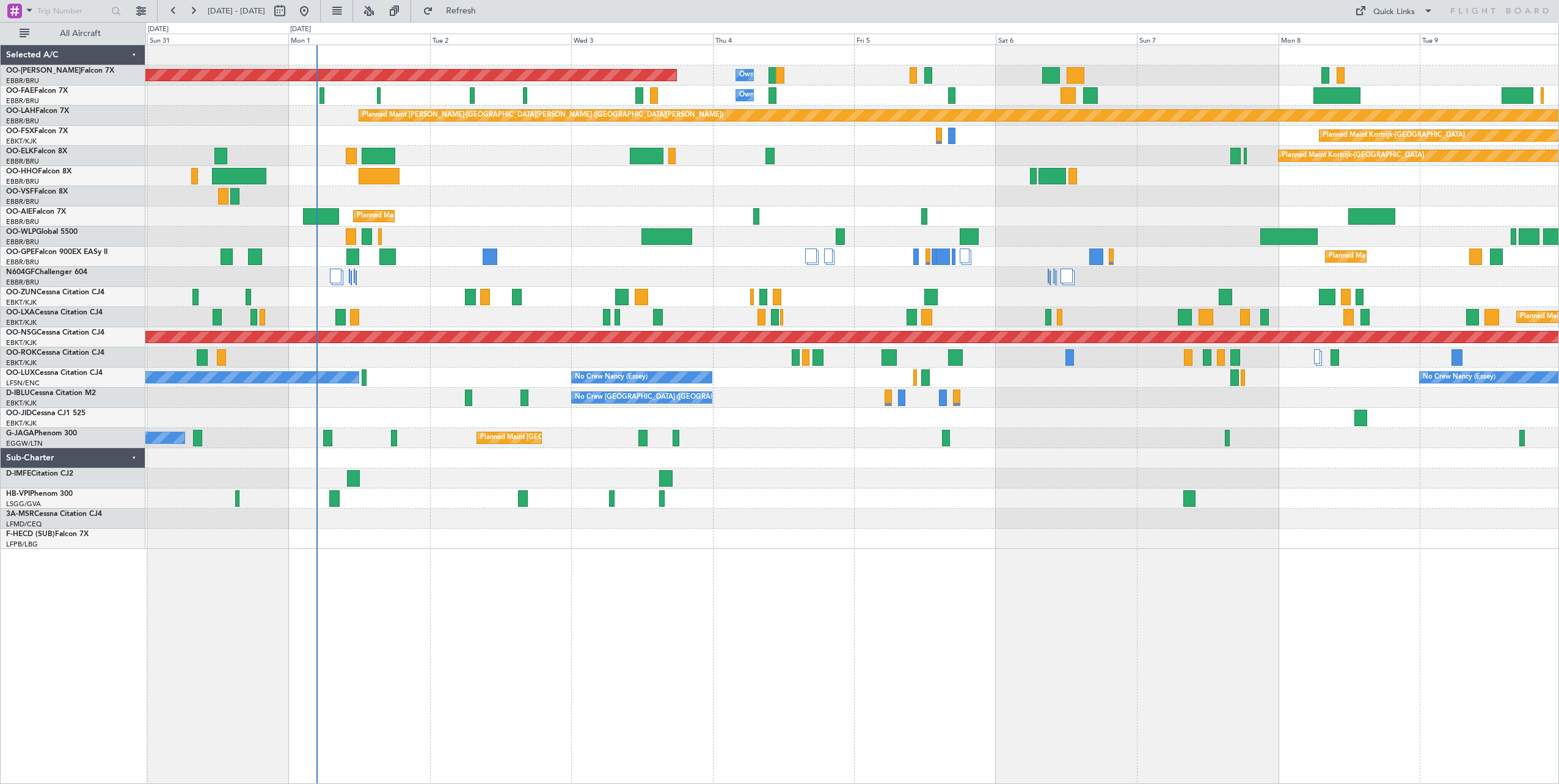
click at [786, 554] on div "Planned Maint Brussels (Brussels National) Owner Melsbroek Air Base Owner Melsb…" at bounding box center [852, 415] width 1414 height 740
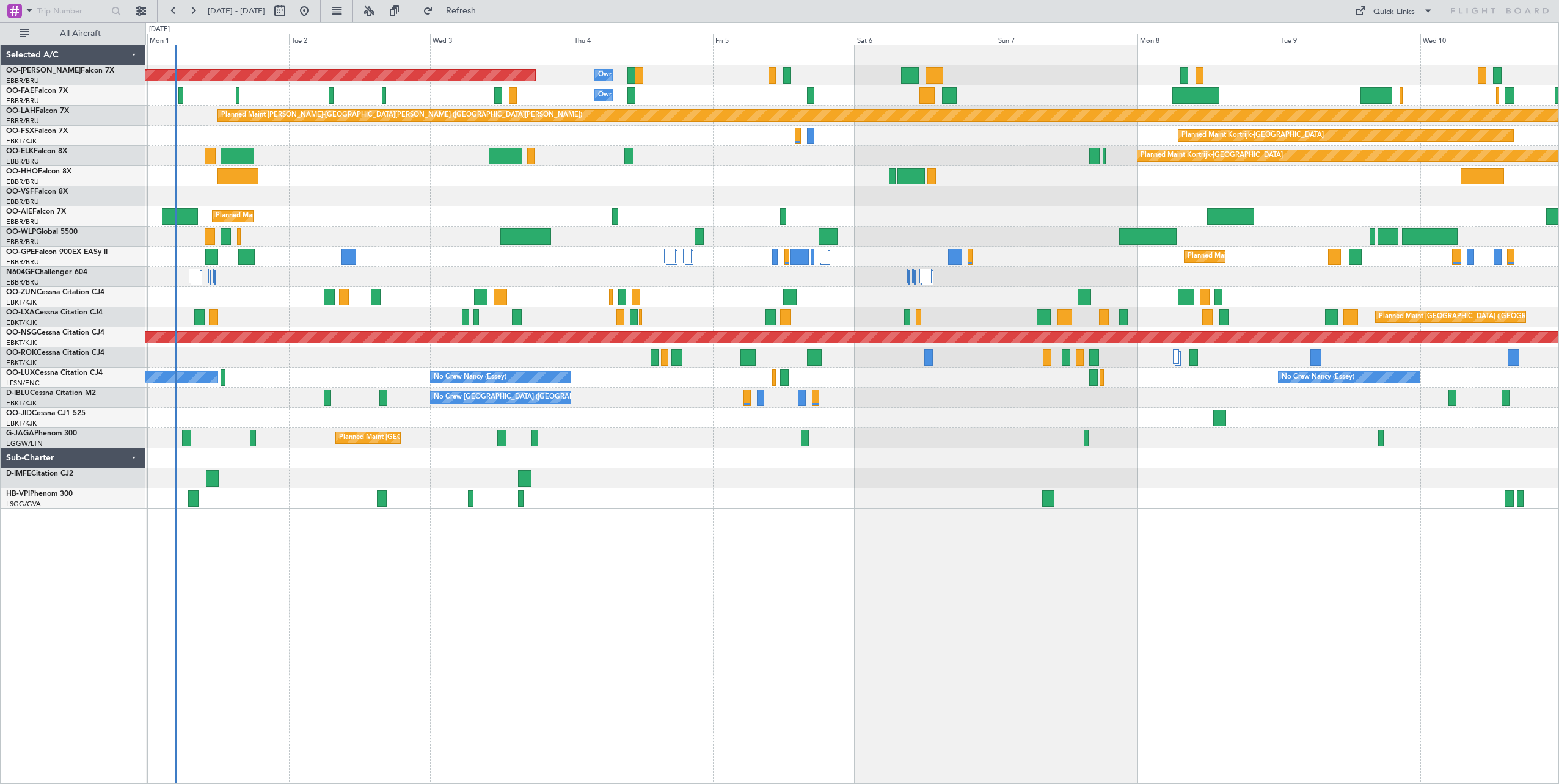
click at [724, 555] on div "Planned Maint Brussels (Brussels National) Owner Melsbroek Air Base Owner Melsb…" at bounding box center [852, 415] width 1414 height 740
click at [379, 5] on button at bounding box center [369, 11] width 20 height 20
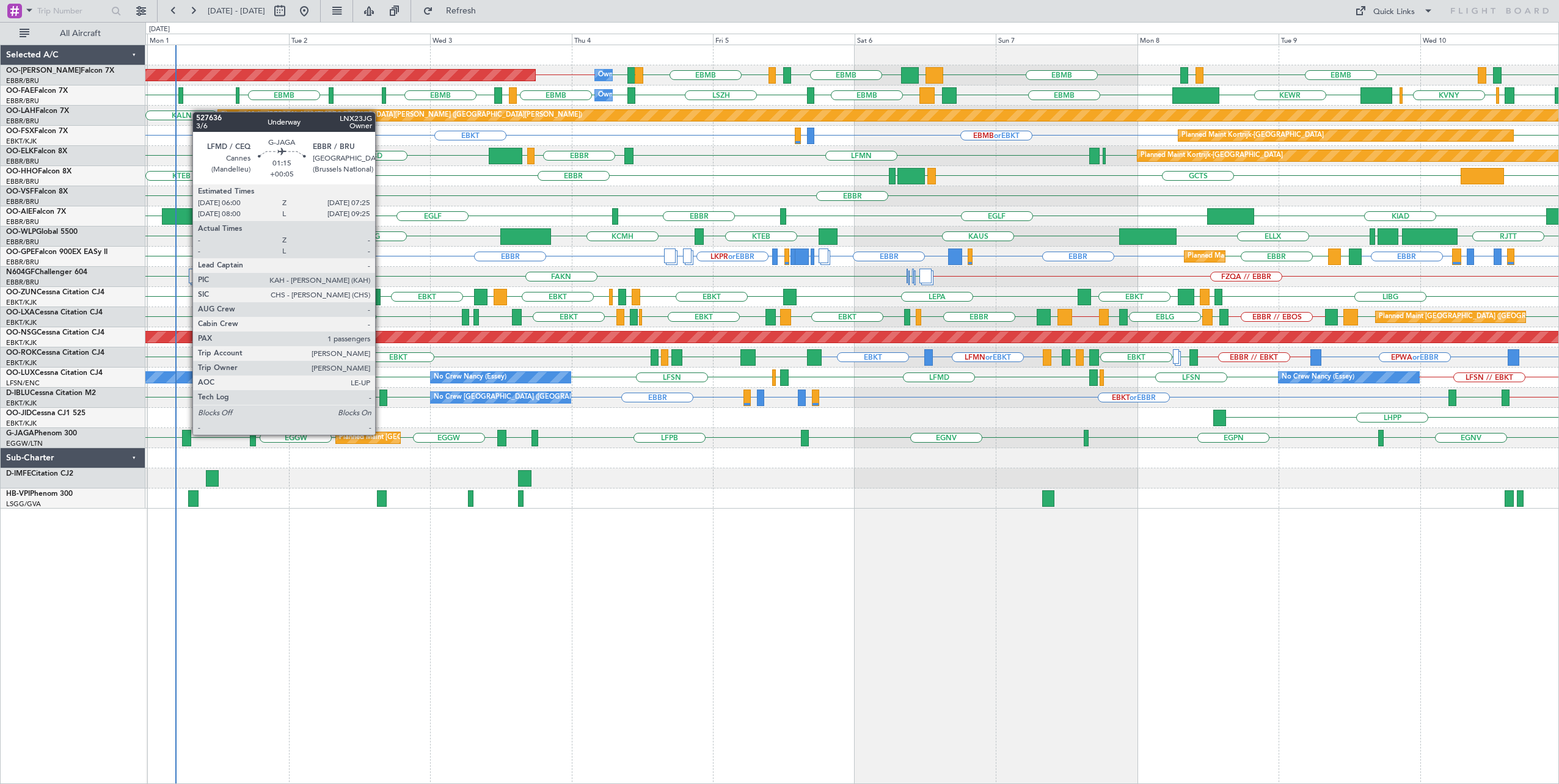
click at [186, 435] on div at bounding box center [186, 438] width 9 height 16
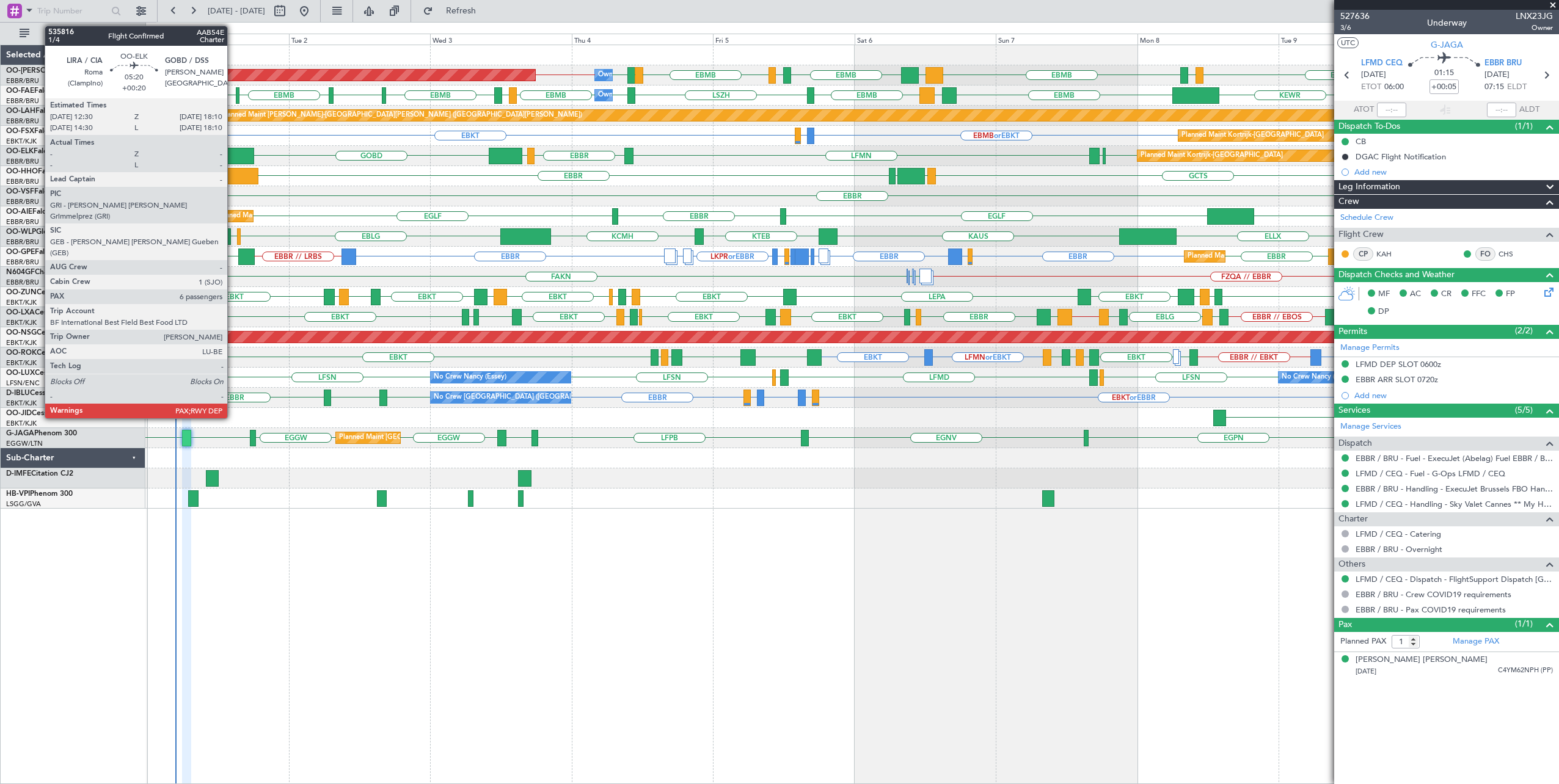
click at [233, 159] on div at bounding box center [237, 156] width 33 height 16
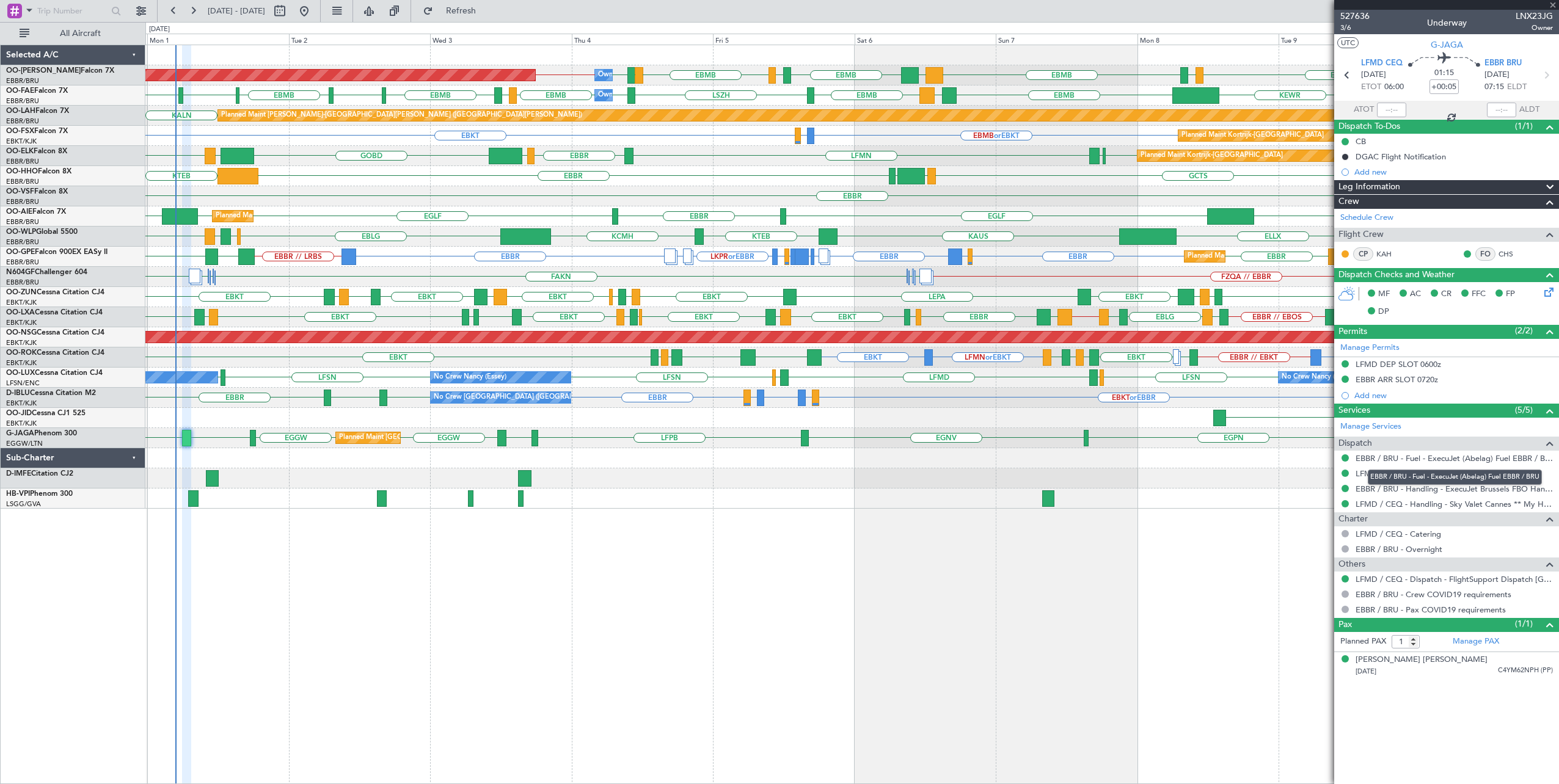
type input "+00:20"
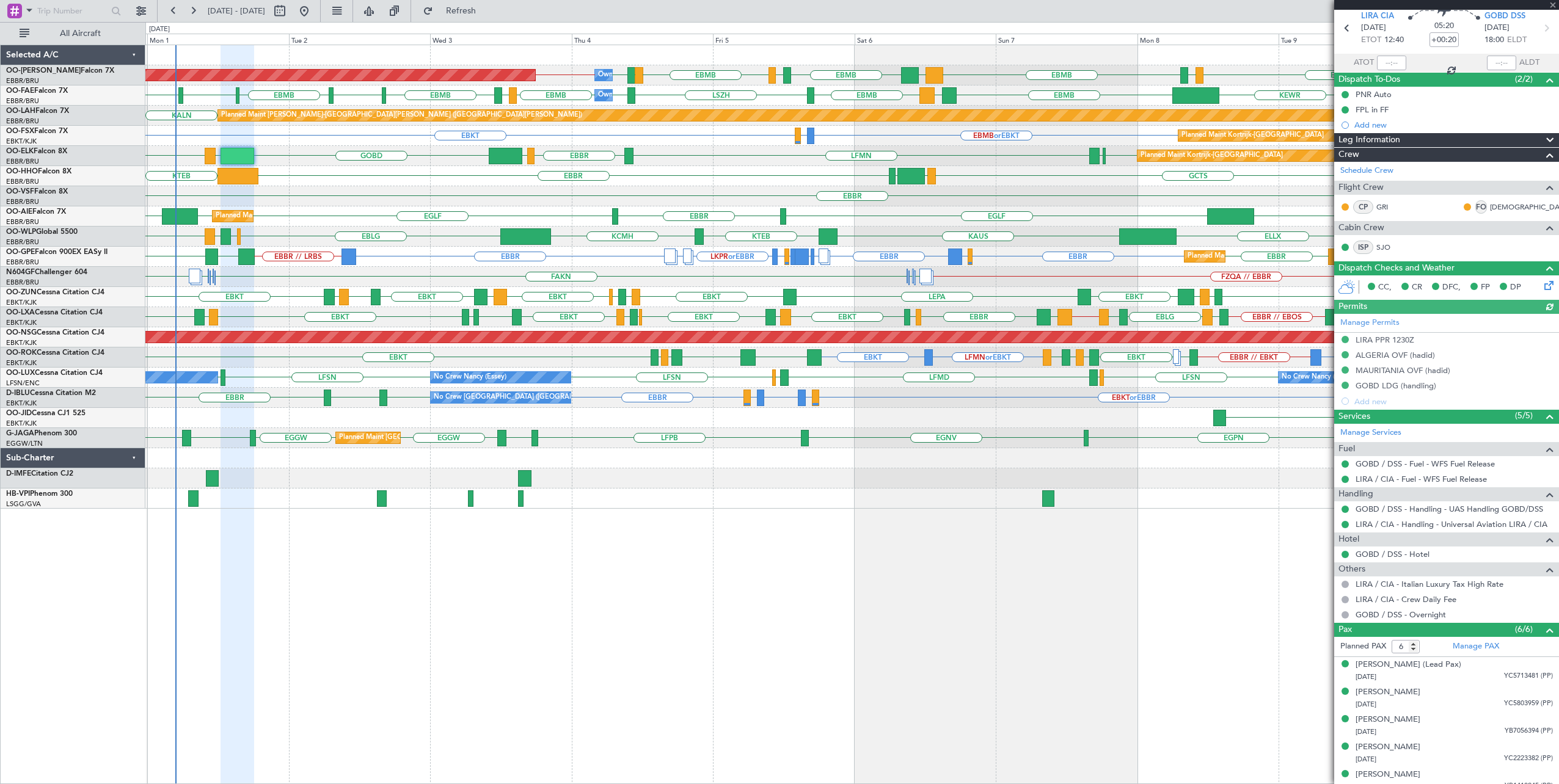
scroll to position [81, 0]
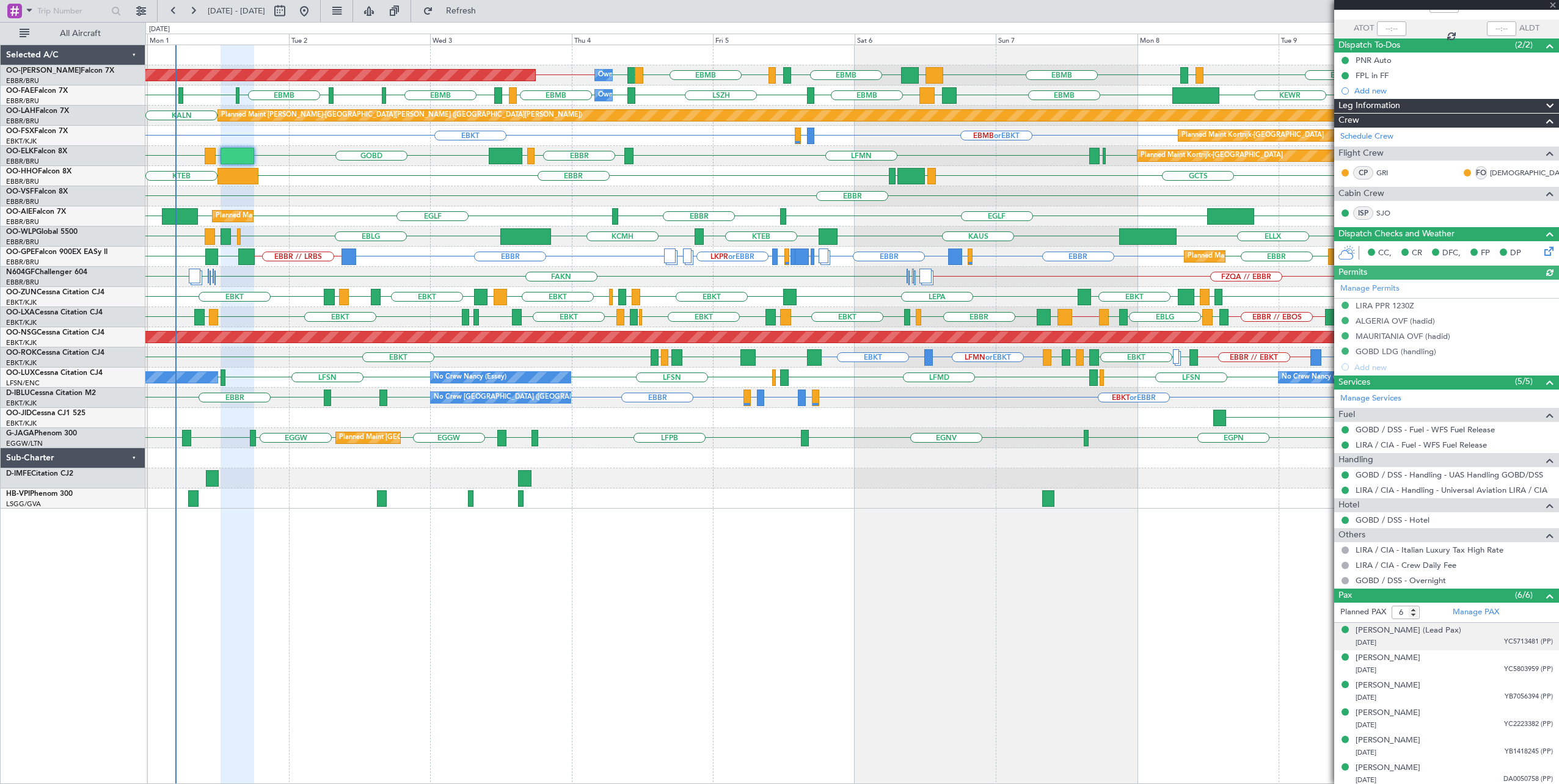
click at [1473, 637] on div "23/05/1967 YC5713481 (PP)" at bounding box center [1454, 642] width 197 height 12
click at [1471, 637] on div "23/05/1967 YC5713481 (PP)" at bounding box center [1454, 642] width 197 height 12
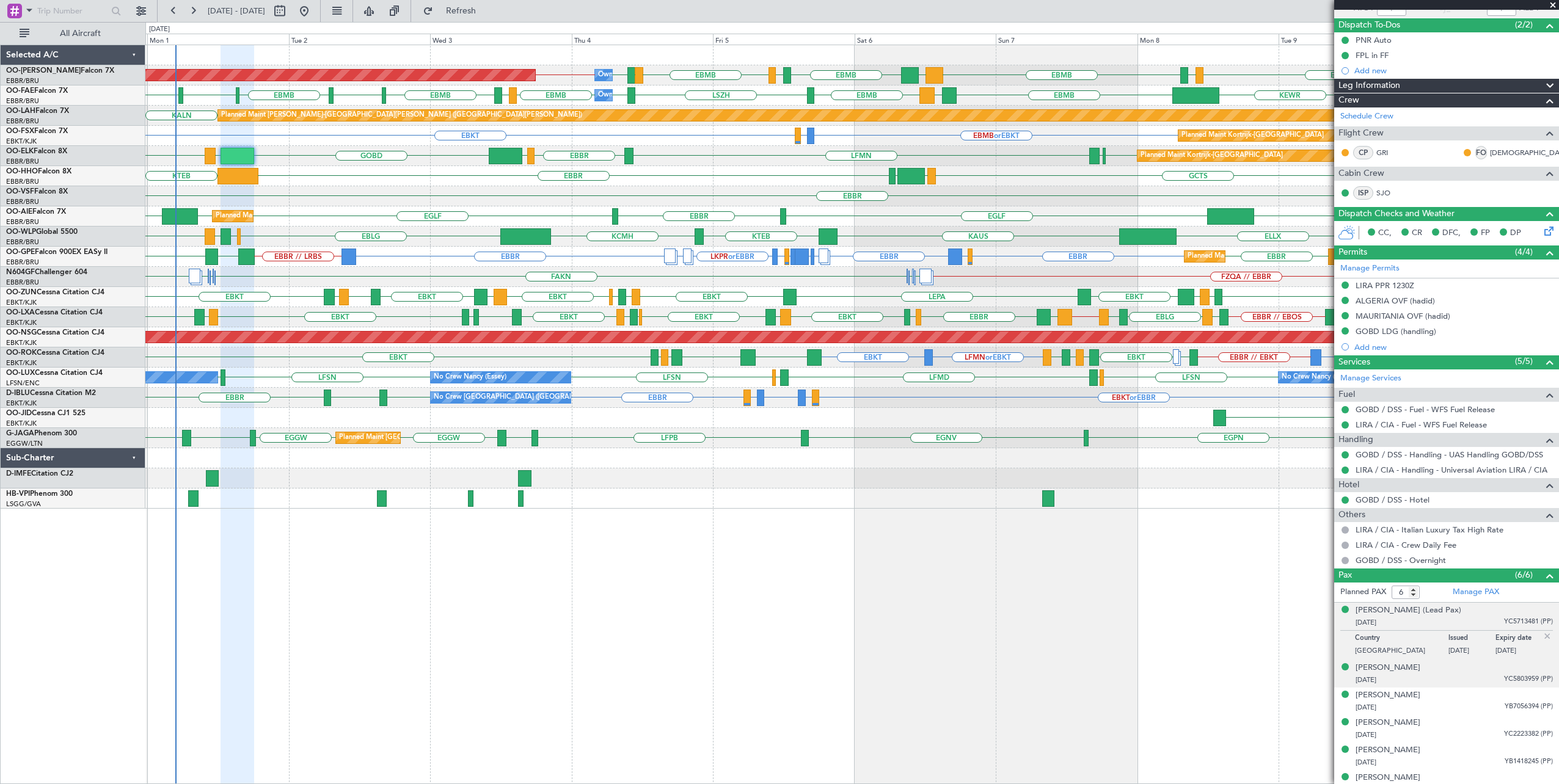
scroll to position [111, 0]
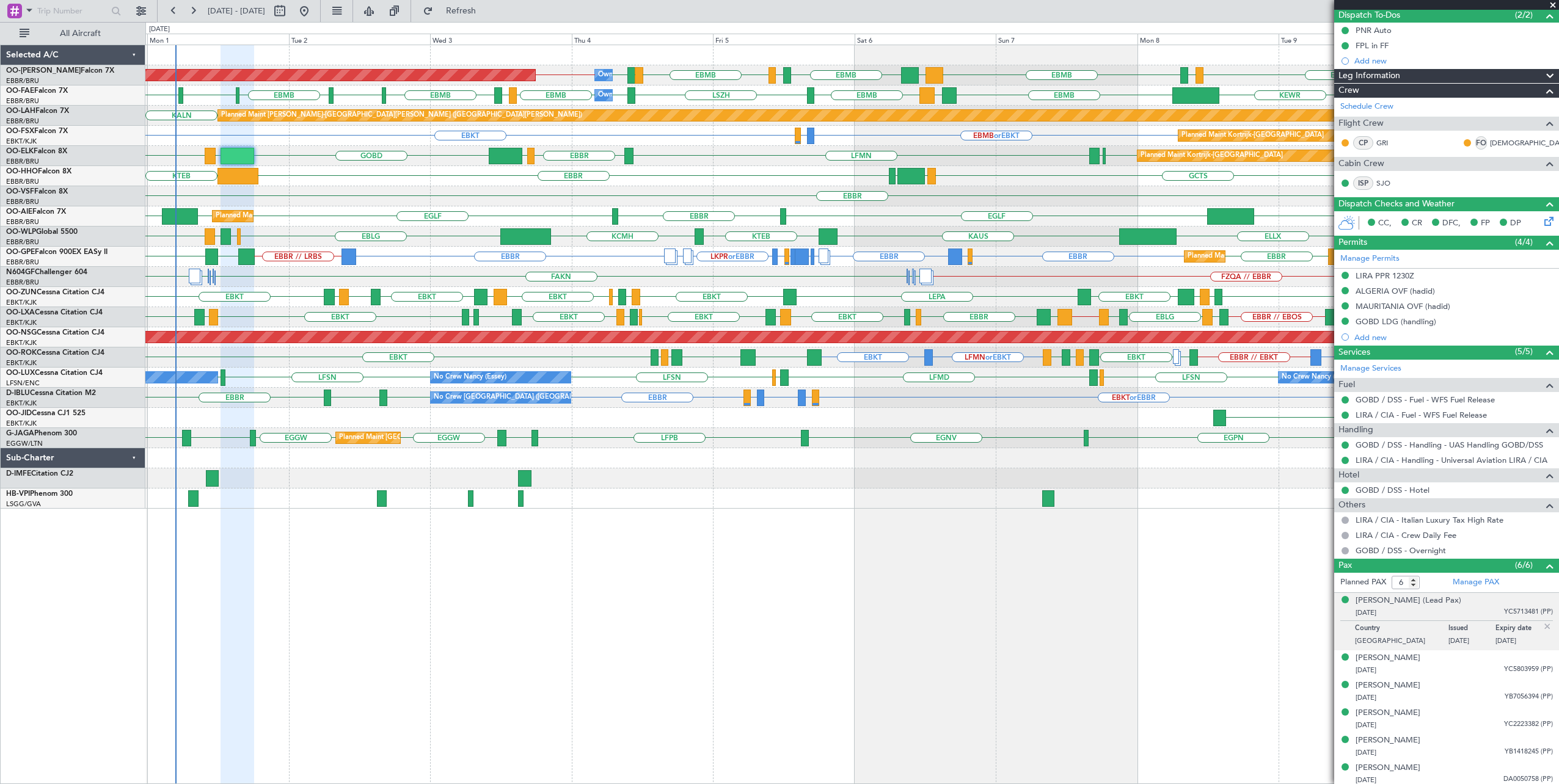
click at [1552, 4] on span at bounding box center [1553, 5] width 12 height 11
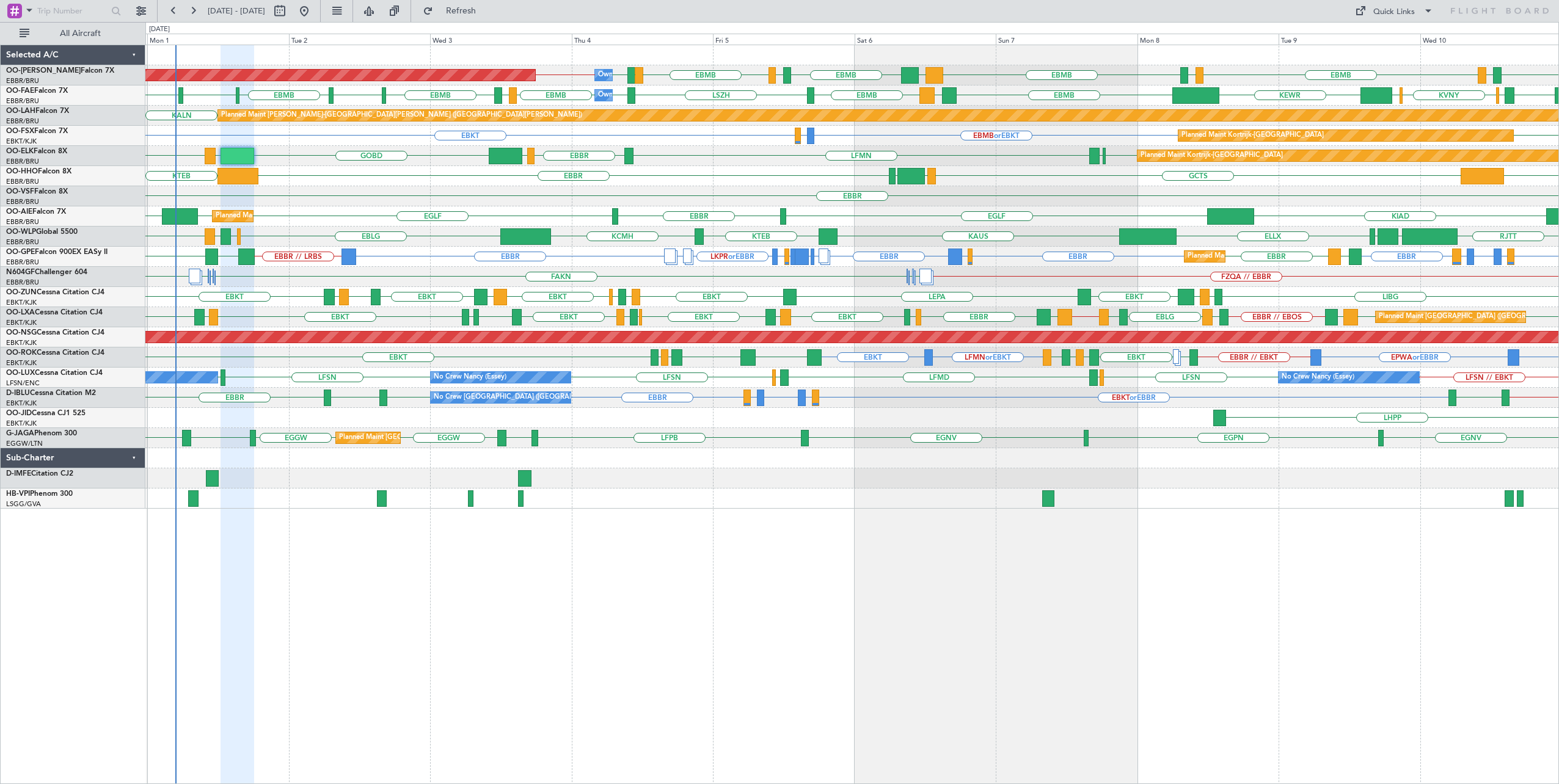
type input "0"
